Goal: Task Accomplishment & Management: Use online tool/utility

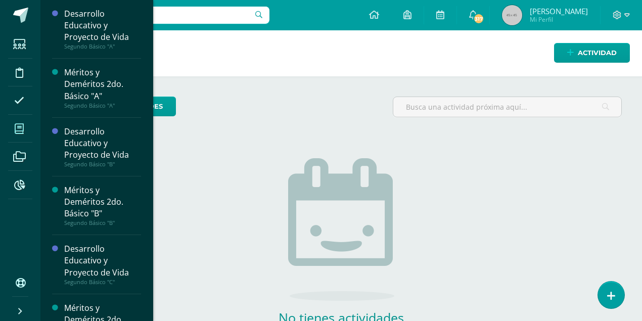
click at [22, 128] on icon at bounding box center [19, 129] width 9 height 10
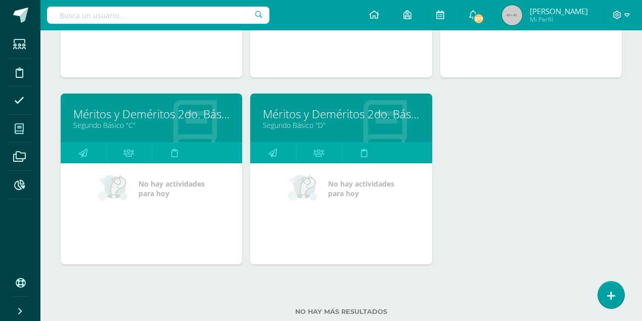
scroll to position [472, 0]
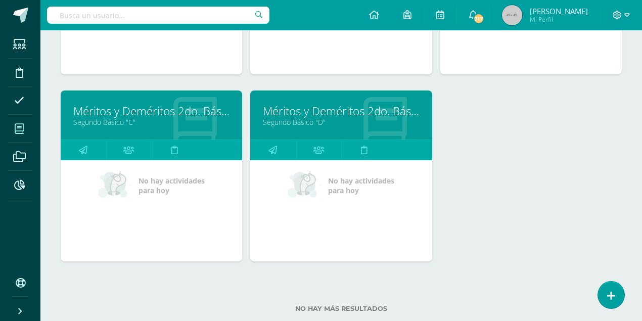
click at [153, 109] on link "Méritos y Deméritos 2do. Básico "C"" at bounding box center [151, 111] width 156 height 16
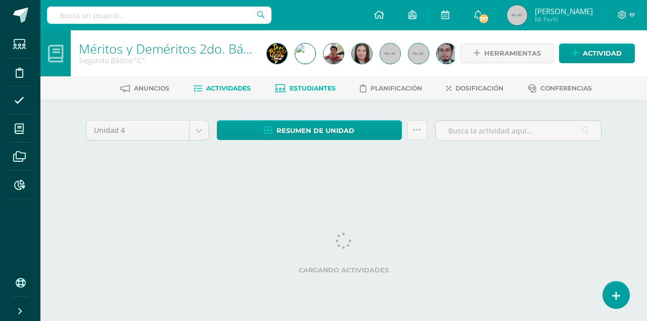
click at [306, 88] on span "Estudiantes" at bounding box center [313, 88] width 46 height 8
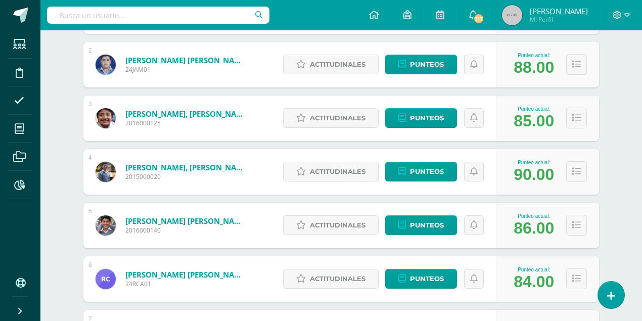
scroll to position [219, 0]
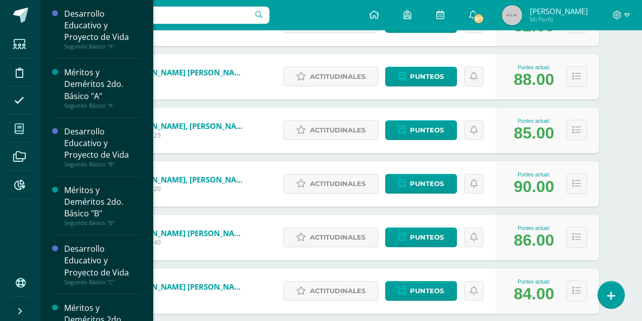
click at [17, 130] on icon at bounding box center [19, 129] width 9 height 10
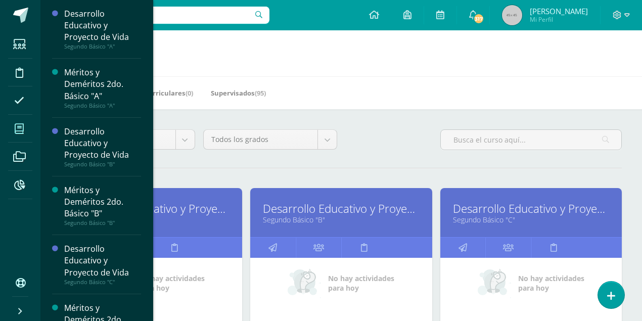
click at [480, 208] on link "Desarrollo Educativo y Proyecto de Vida" at bounding box center [531, 209] width 156 height 16
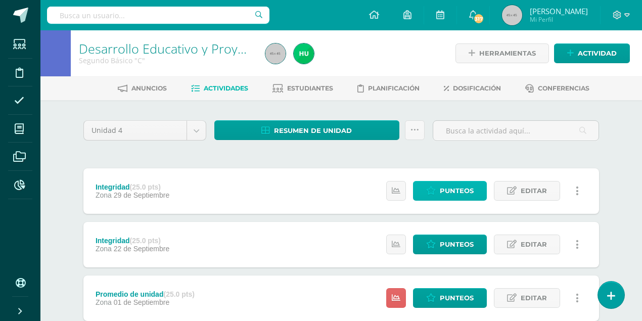
click at [456, 187] on span "Punteos" at bounding box center [457, 190] width 34 height 19
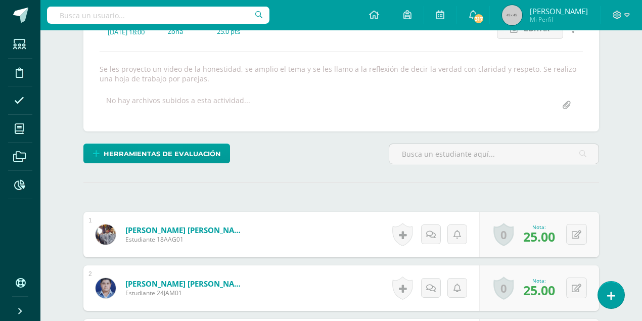
scroll to position [159, 0]
